Goal: Task Accomplishment & Management: Manage account settings

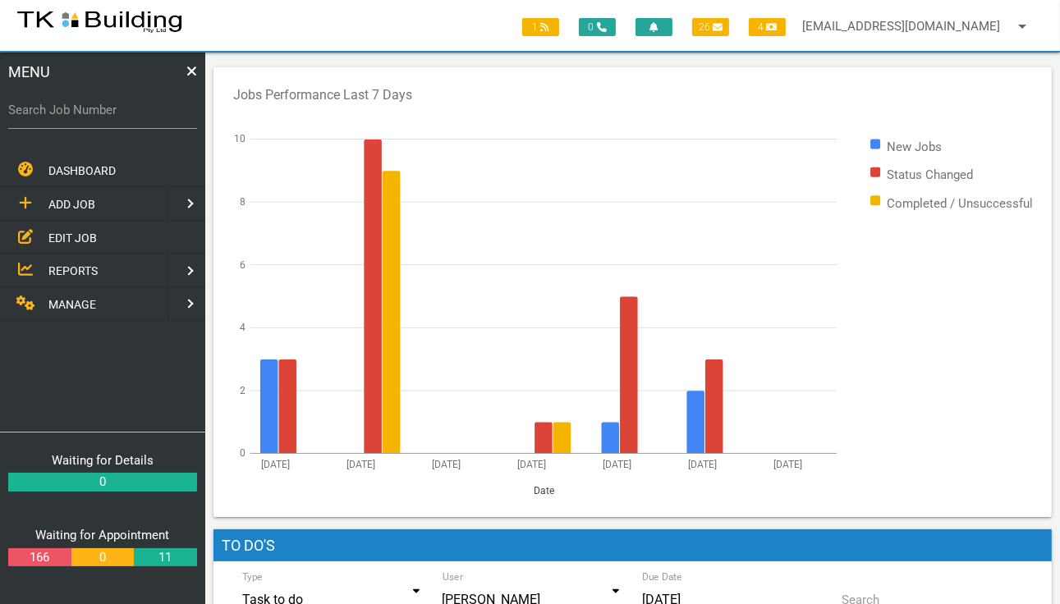
click at [56, 236] on span "EDIT JOB" at bounding box center [72, 237] width 48 height 13
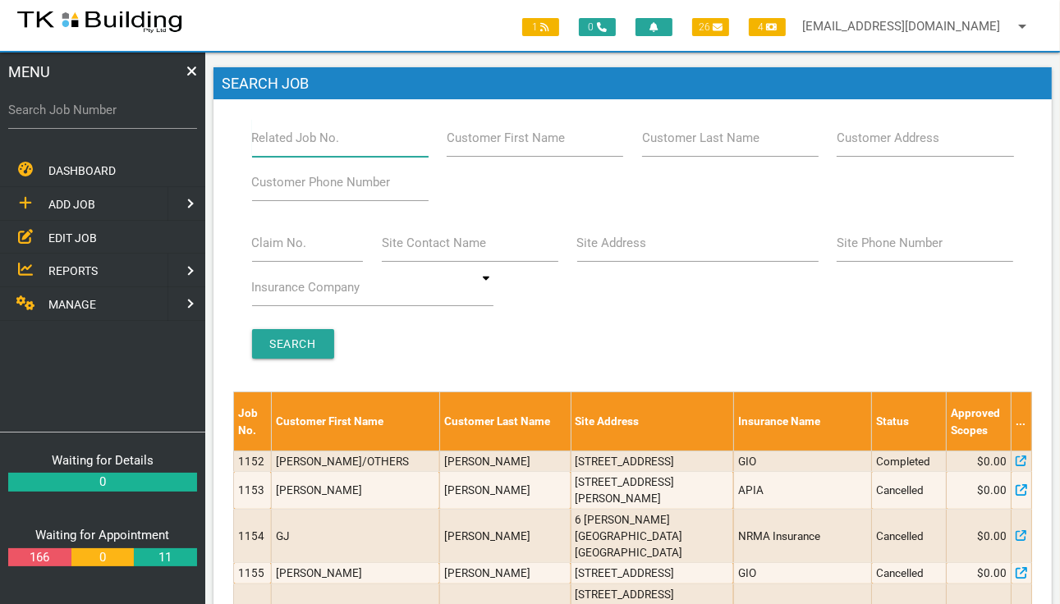
click at [281, 147] on input "Related Job No." at bounding box center [340, 138] width 177 height 38
type input "27953"
click at [292, 348] on input "Search" at bounding box center [293, 344] width 82 height 30
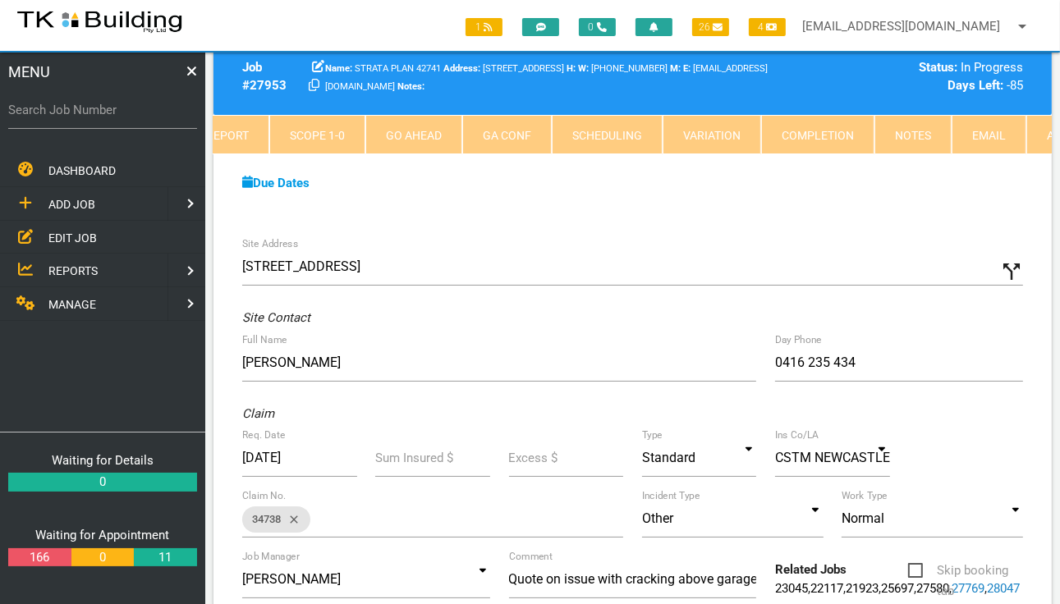
scroll to position [0, 214]
click at [894, 131] on link "Notes" at bounding box center [903, 134] width 77 height 39
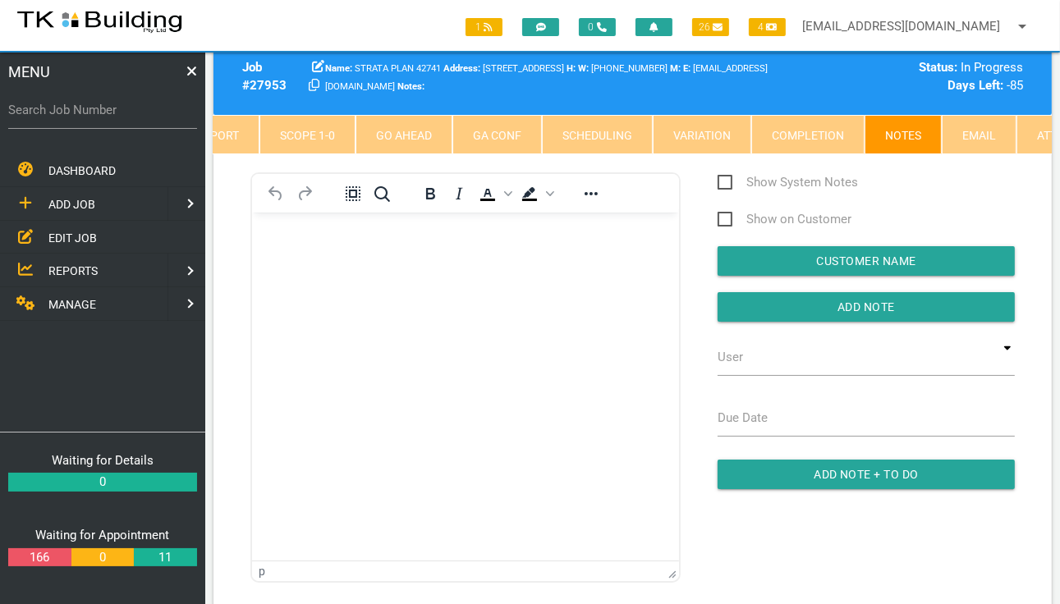
scroll to position [0, 0]
click at [306, 240] on p "Rich Text Area. Press ALT-0 for help." at bounding box center [465, 238] width 386 height 13
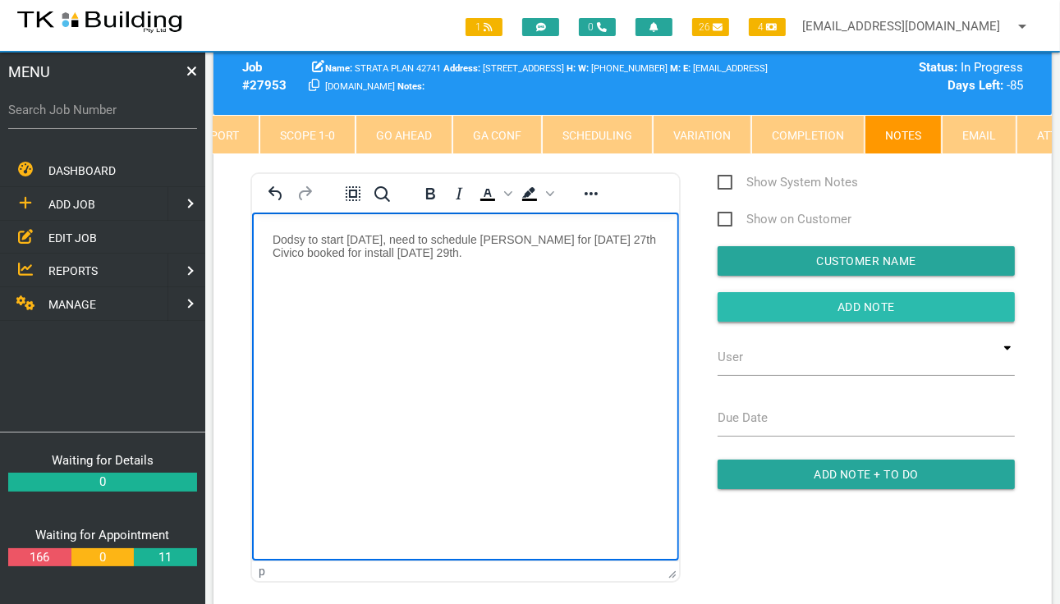
click at [943, 319] on input "Add Note" at bounding box center [866, 307] width 297 height 30
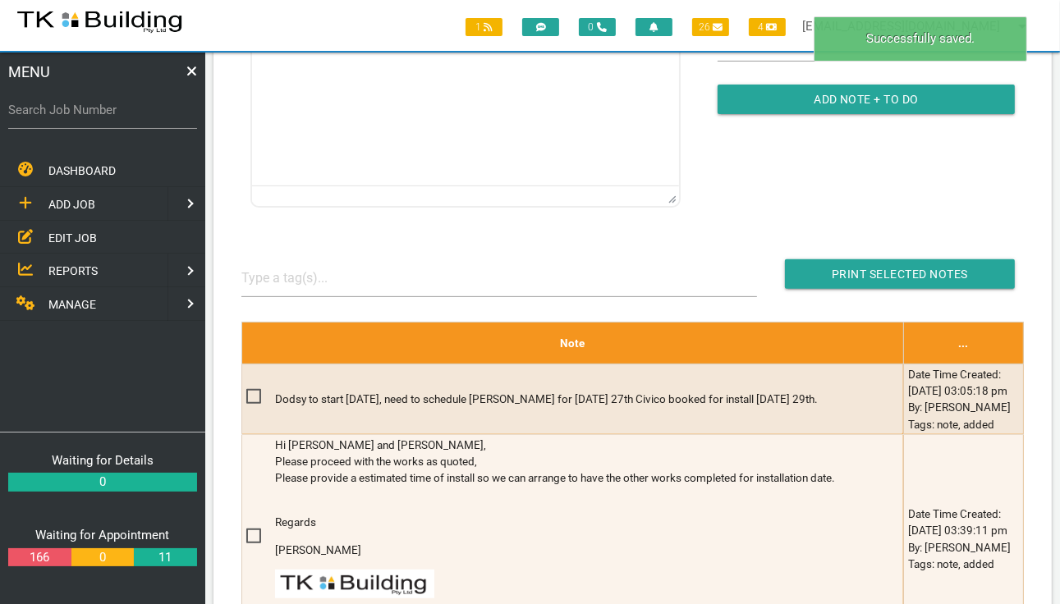
scroll to position [540, 0]
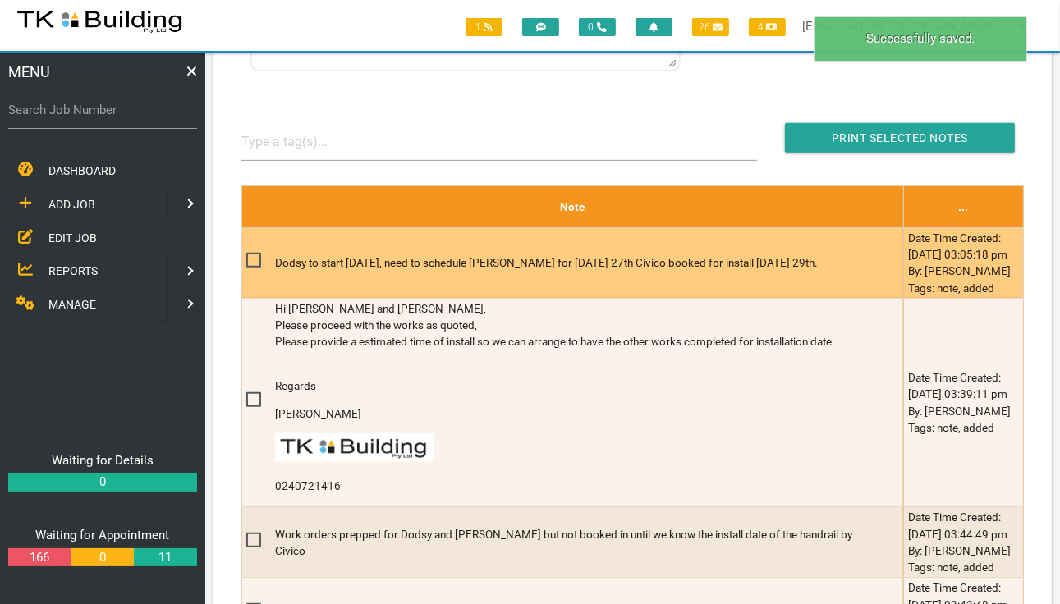
click at [256, 271] on span at bounding box center [260, 260] width 29 height 21
click at [256, 261] on input "checkbox" at bounding box center [251, 255] width 11 height 11
checkbox input "true"
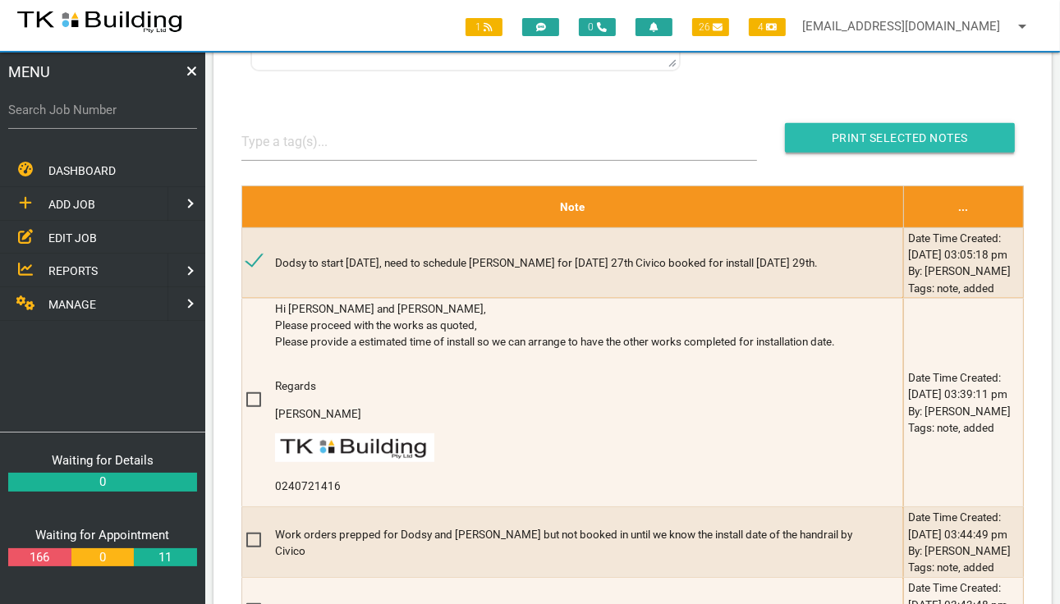
click at [890, 145] on input "button" at bounding box center [900, 138] width 230 height 30
